Goal: Task Accomplishment & Management: Manage account settings

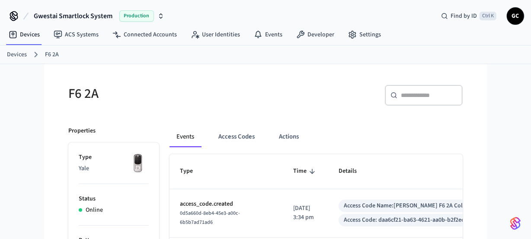
click at [19, 54] on link "Devices" at bounding box center [17, 54] width 20 height 9
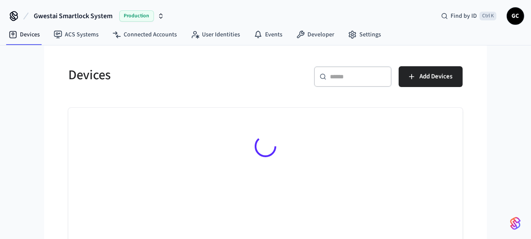
click at [362, 77] on input "text" at bounding box center [358, 76] width 56 height 9
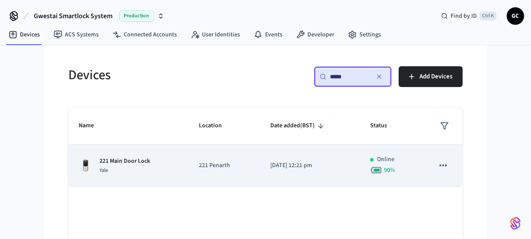
type input "*****"
click at [112, 160] on p "221 Main Door Lock" at bounding box center [124, 160] width 51 height 9
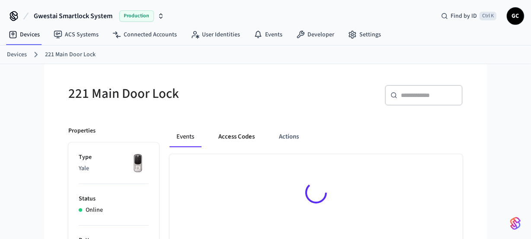
click at [233, 136] on button "Access Codes" at bounding box center [236, 136] width 50 height 21
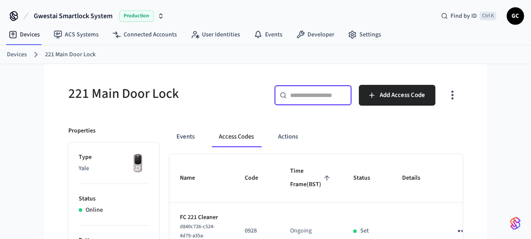
click at [321, 97] on input "text" at bounding box center [318, 95] width 56 height 9
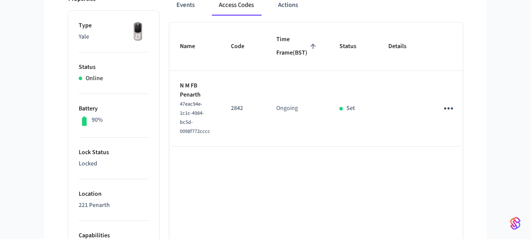
scroll to position [118, 0]
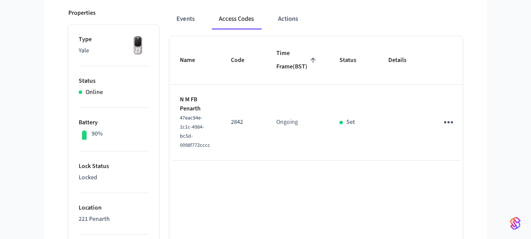
type input "*****"
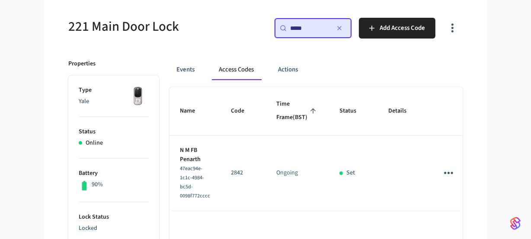
scroll to position [0, 0]
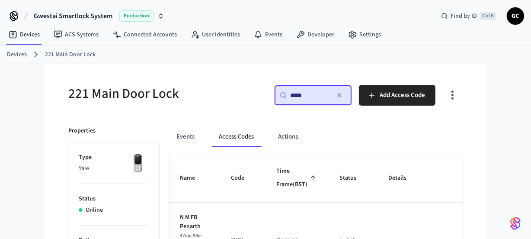
click at [17, 55] on link "Devices" at bounding box center [17, 54] width 20 height 9
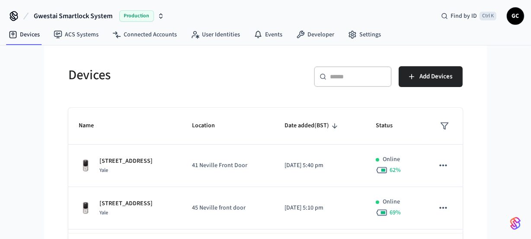
click at [366, 71] on div "​ ​" at bounding box center [353, 76] width 78 height 21
